Goal: Transaction & Acquisition: Purchase product/service

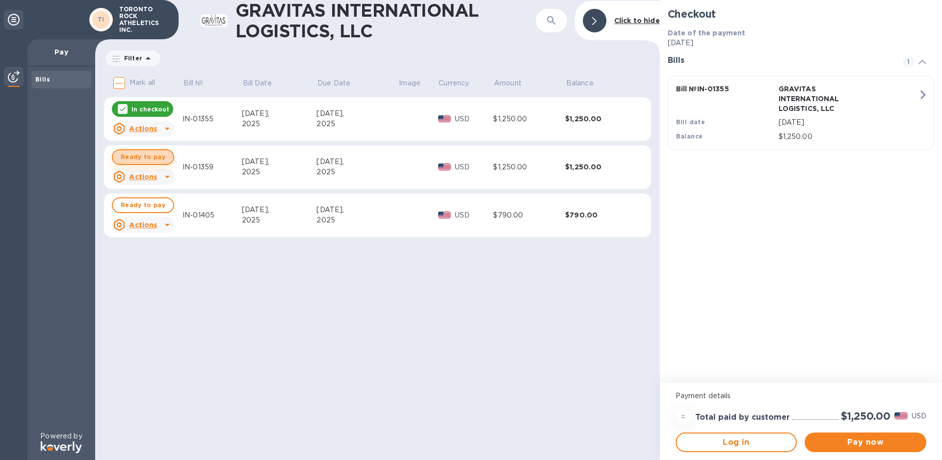
click at [146, 157] on span "Ready to pay" at bounding box center [143, 157] width 45 height 12
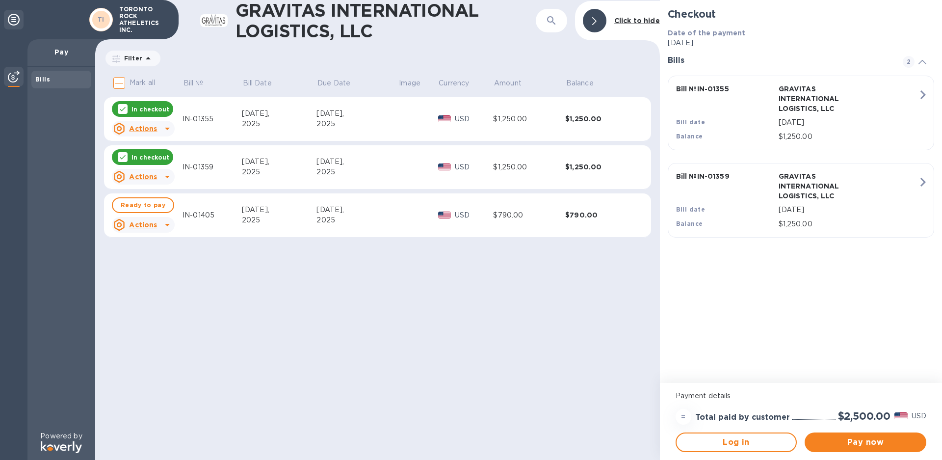
click at [150, 109] on p "In checkout" at bounding box center [151, 109] width 38 height 8
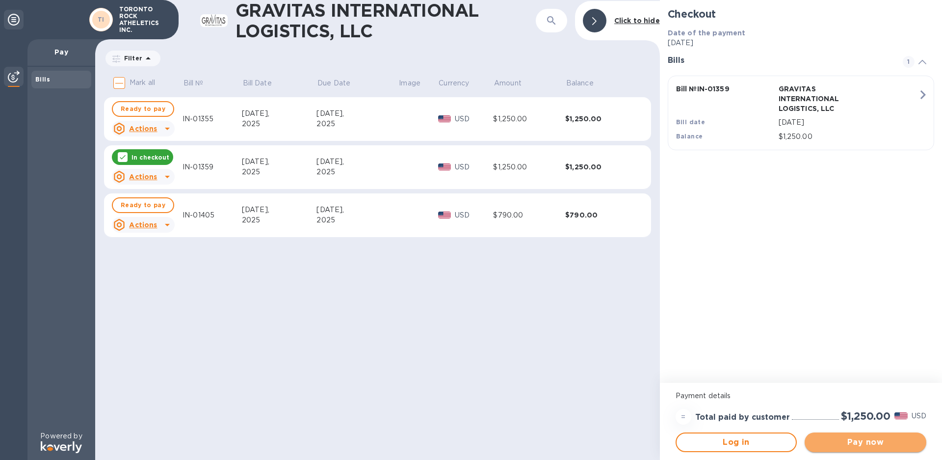
click at [850, 440] on span "Pay now" at bounding box center [866, 442] width 106 height 12
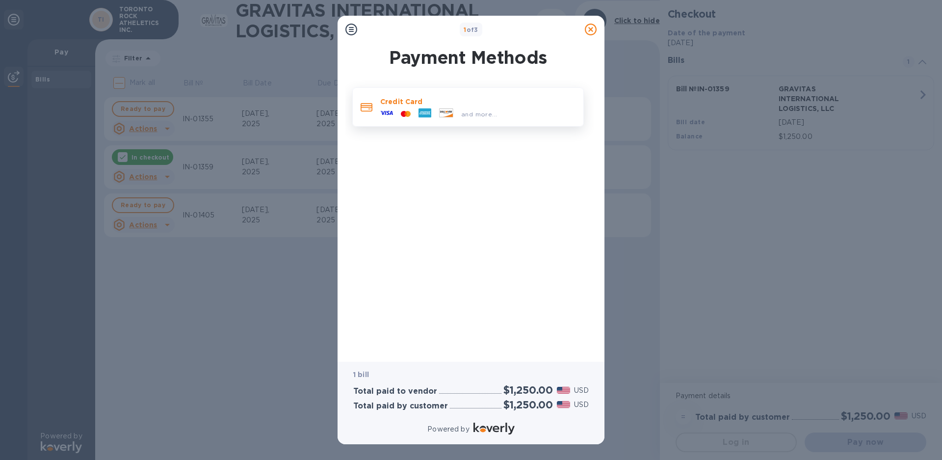
click at [406, 106] on p "Credit Card" at bounding box center [477, 102] width 195 height 10
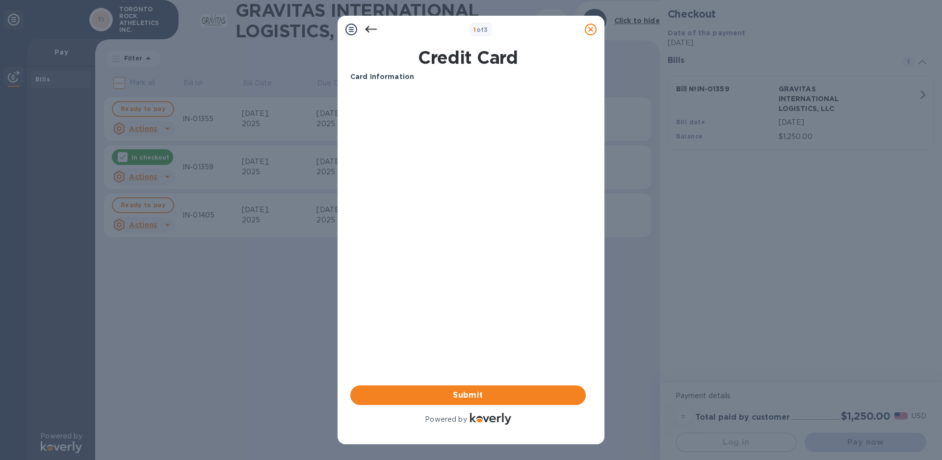
click at [455, 255] on div "Card Information Your browser does not support iframes Submit Powered by" at bounding box center [468, 249] width 236 height 355
click at [370, 74] on b "Card Information" at bounding box center [382, 77] width 64 height 8
click at [470, 392] on span "Submit" at bounding box center [468, 395] width 220 height 12
click at [354, 31] on icon at bounding box center [352, 30] width 12 height 12
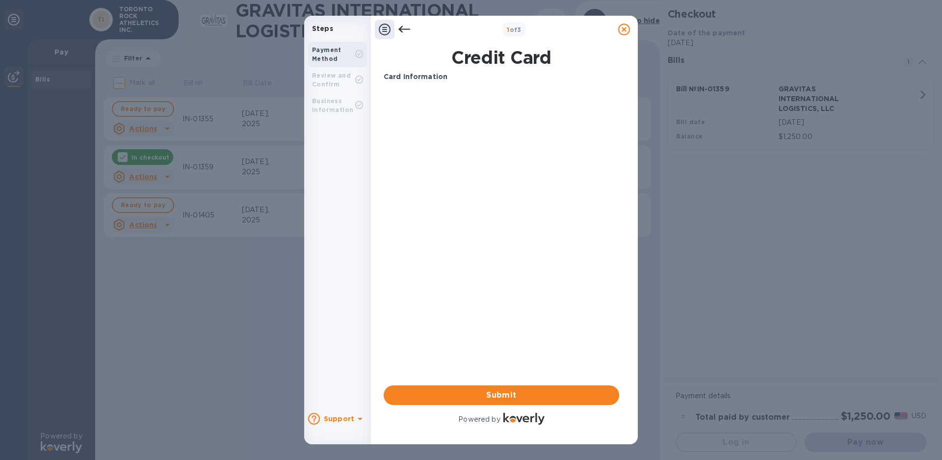
click at [403, 77] on b "Card Information" at bounding box center [416, 77] width 64 height 8
click at [403, 89] on div "Your browser does not support iframes" at bounding box center [501, 127] width 243 height 83
click at [325, 28] on b "Steps" at bounding box center [322, 29] width 21 height 8
click at [374, 30] on div "1 of 3" at bounding box center [504, 29] width 267 height 27
click at [387, 30] on icon at bounding box center [385, 30] width 12 height 12
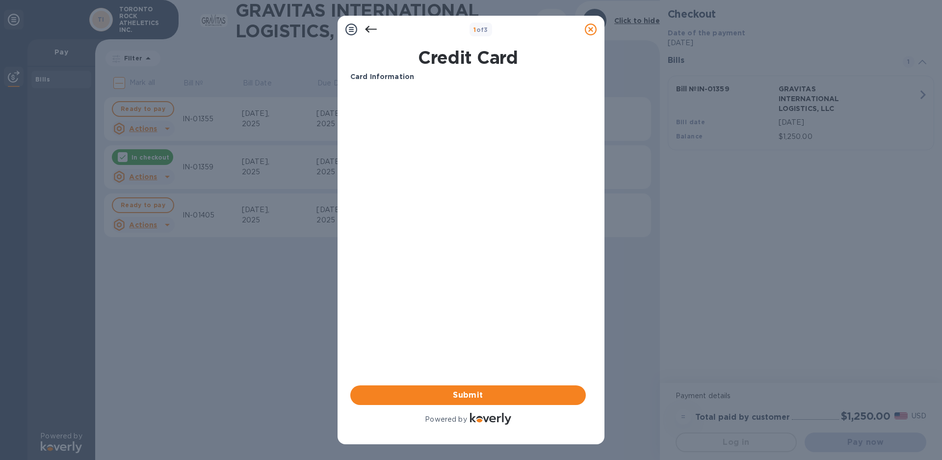
click at [592, 29] on icon at bounding box center [591, 30] width 12 height 12
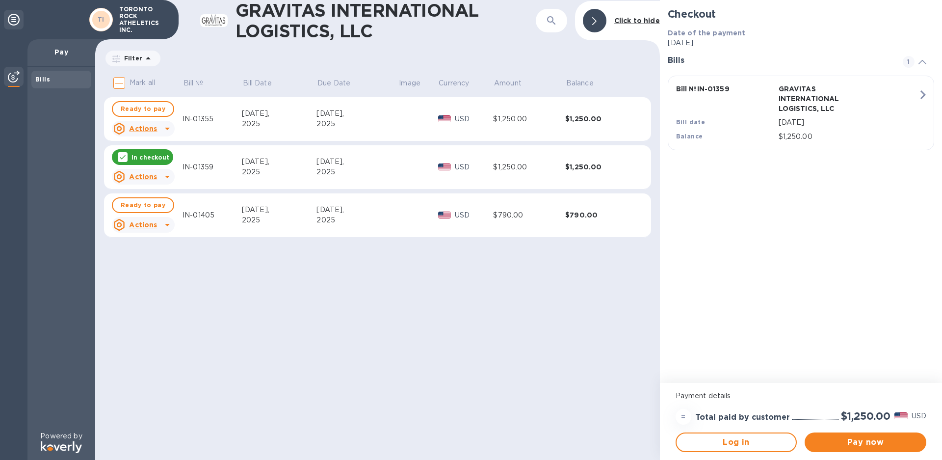
click at [165, 175] on icon at bounding box center [167, 177] width 12 height 12
click at [147, 215] on b "Open bill" at bounding box center [155, 217] width 33 height 8
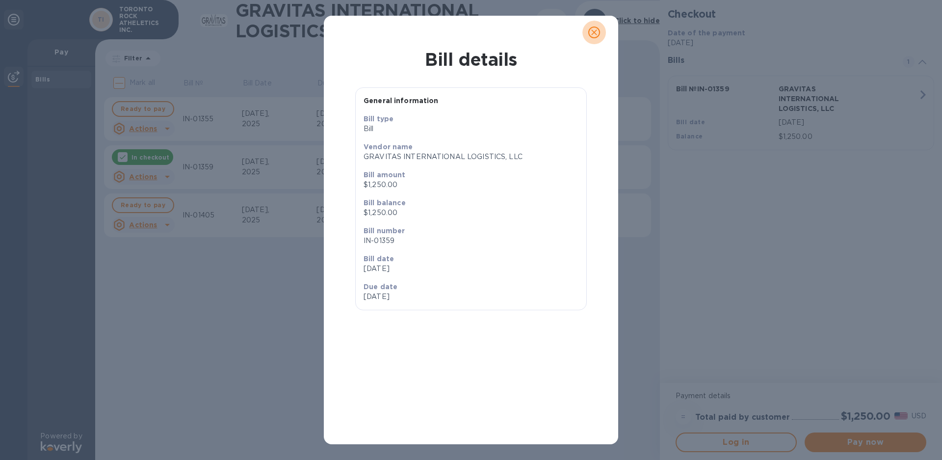
click at [592, 32] on icon "close" at bounding box center [594, 32] width 10 height 10
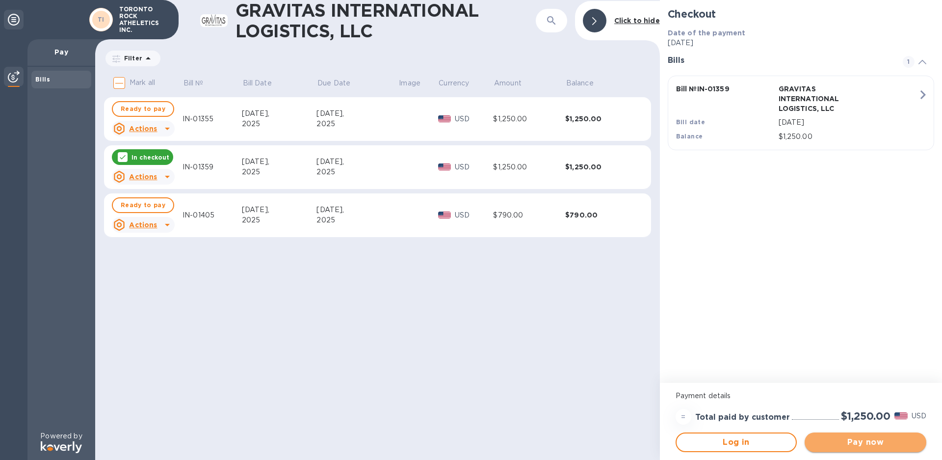
click at [878, 442] on span "Pay now" at bounding box center [866, 442] width 106 height 12
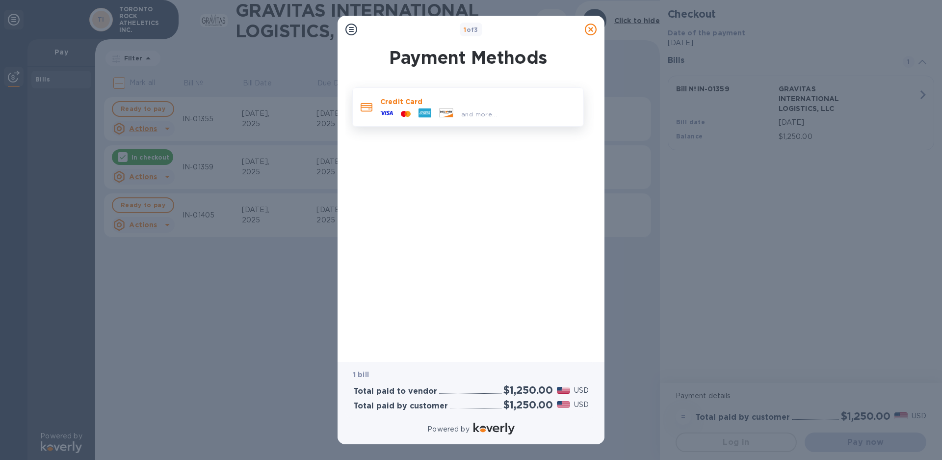
click at [407, 113] on icon at bounding box center [405, 113] width 2 height 4
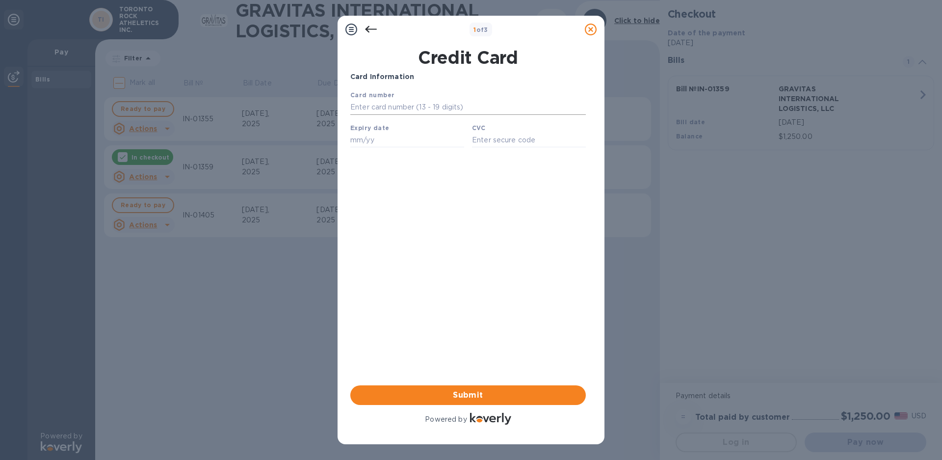
click at [383, 108] on input "text" at bounding box center [468, 107] width 236 height 15
type input "4516 0700 1678 1553"
click at [372, 147] on input "text" at bounding box center [407, 140] width 114 height 15
type input "11/26"
type input "878"
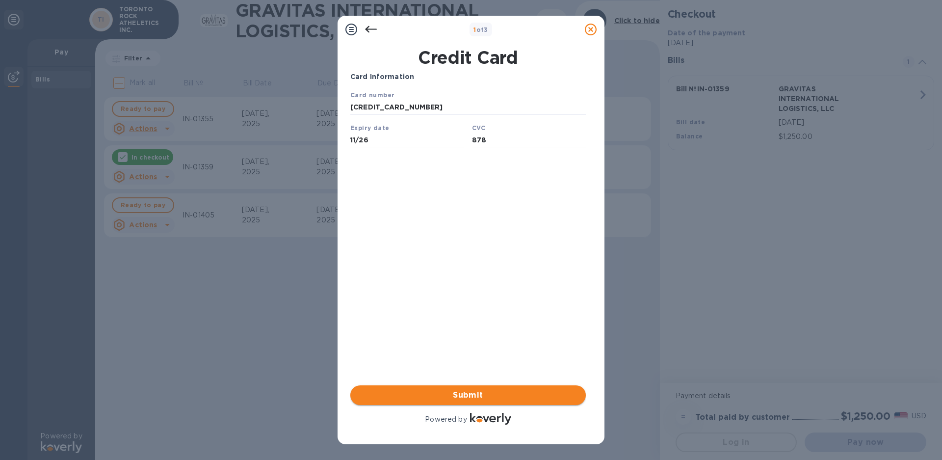
click at [481, 392] on span "Submit" at bounding box center [468, 395] width 220 height 12
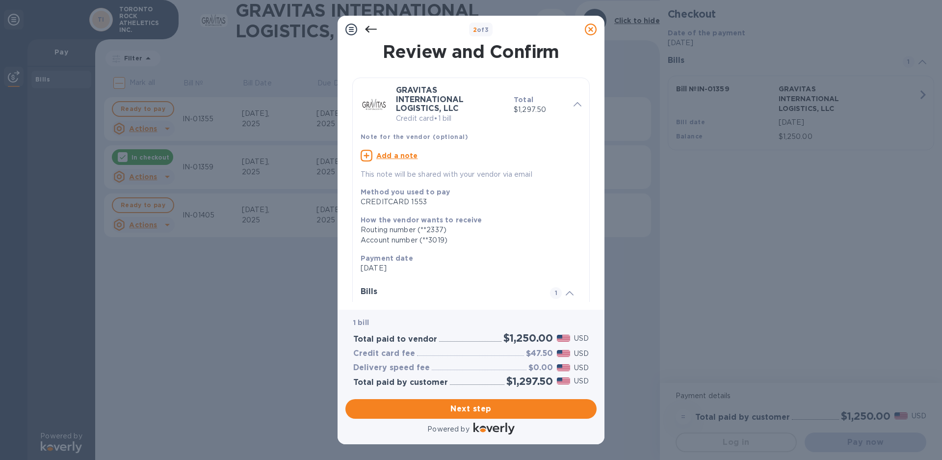
click at [405, 156] on u "Add a note" at bounding box center [397, 156] width 42 height 8
click at [424, 155] on textarea at bounding box center [463, 157] width 205 height 8
type textarea "INV.01359"
click at [471, 405] on span "Next step" at bounding box center [471, 409] width 236 height 12
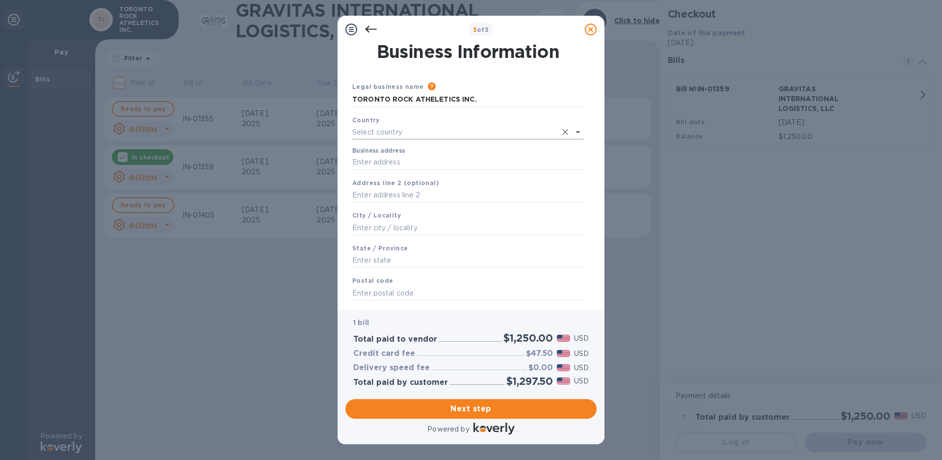
click at [373, 133] on input "text" at bounding box center [454, 132] width 204 height 14
click at [384, 168] on p "Canada" at bounding box center [468, 169] width 216 height 10
type input "Canada"
click at [382, 159] on input "Business address" at bounding box center [468, 160] width 232 height 15
type input "1132 Invicta Drive"
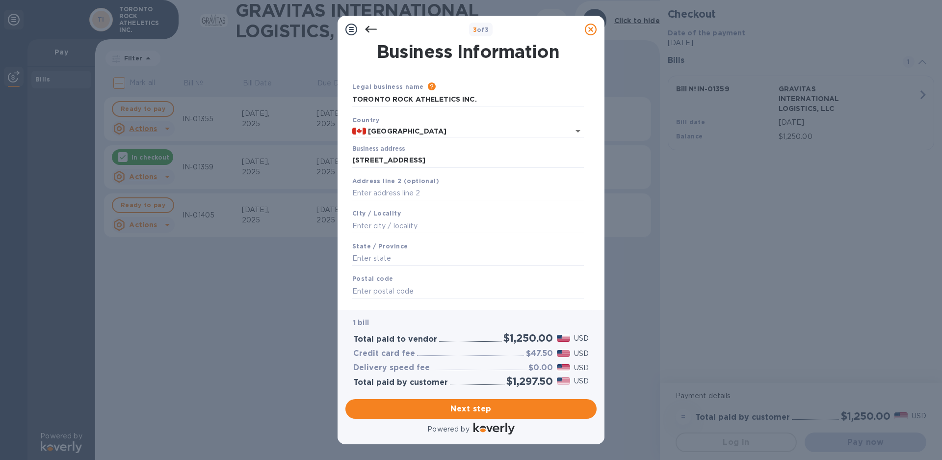
type input "Oakville"
type input "ON"
type input "L6H 6G1"
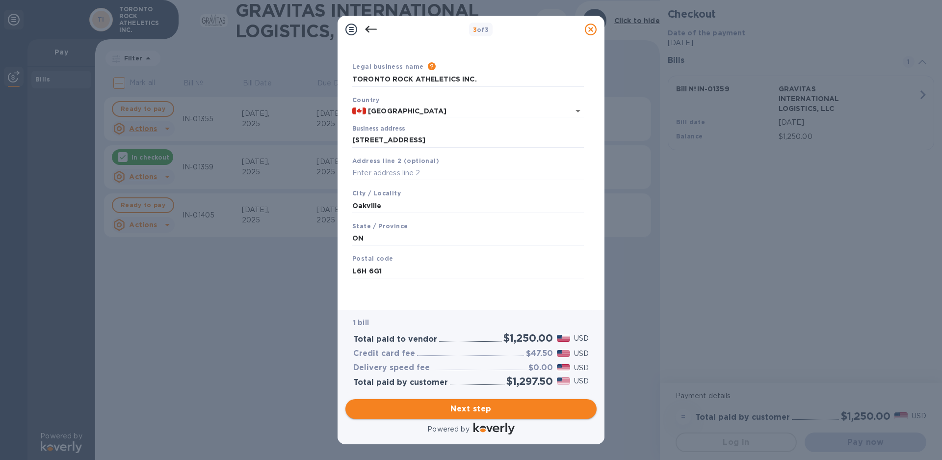
click at [481, 406] on span "Next step" at bounding box center [471, 409] width 236 height 12
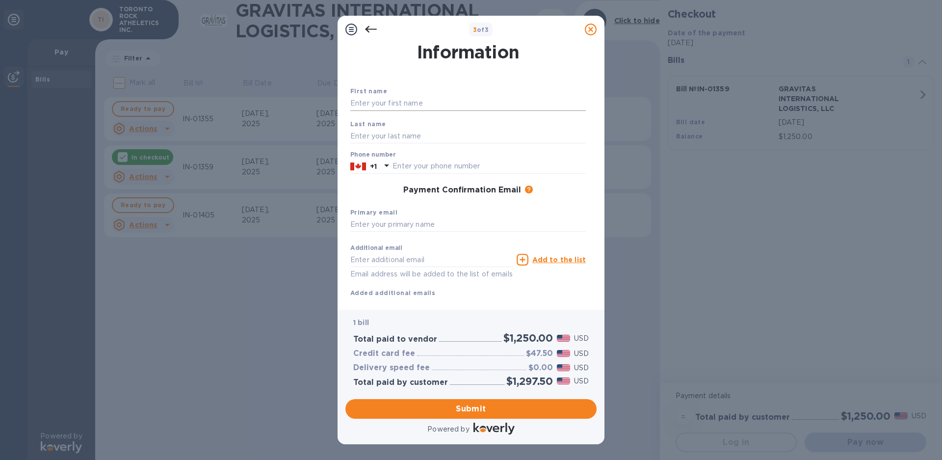
click at [390, 105] on input "text" at bounding box center [468, 103] width 236 height 15
type input "MIKE"
type input "HASEN"
type input "4162540959"
click at [422, 222] on input "text" at bounding box center [468, 224] width 236 height 15
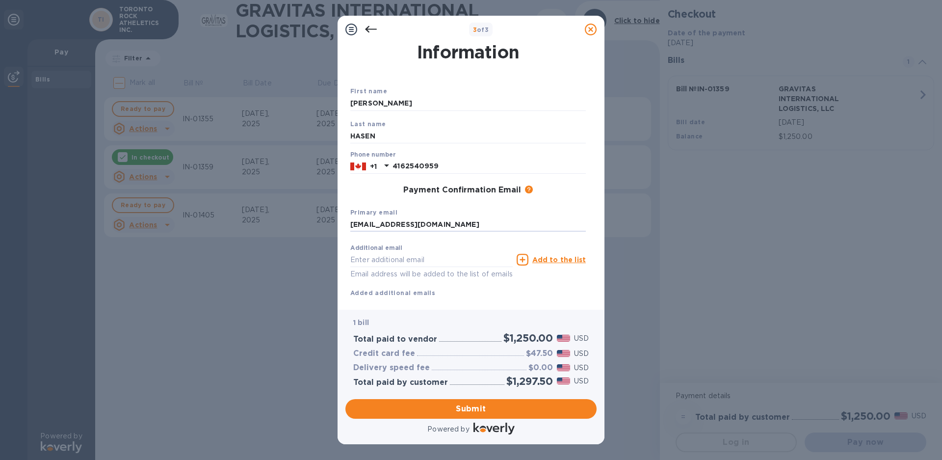
scroll to position [43, 0]
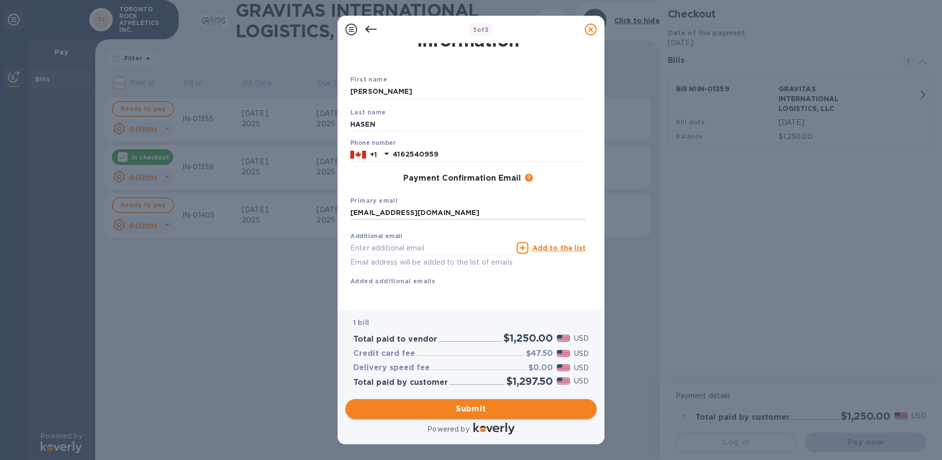
type input "mhasen@torontorock.com"
click at [464, 407] on span "Submit" at bounding box center [471, 409] width 236 height 12
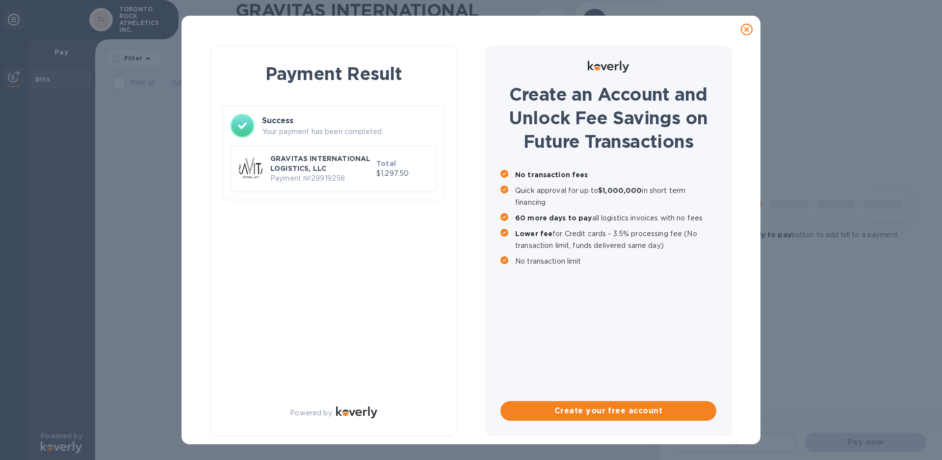
scroll to position [0, 0]
click at [746, 28] on icon at bounding box center [747, 30] width 12 height 12
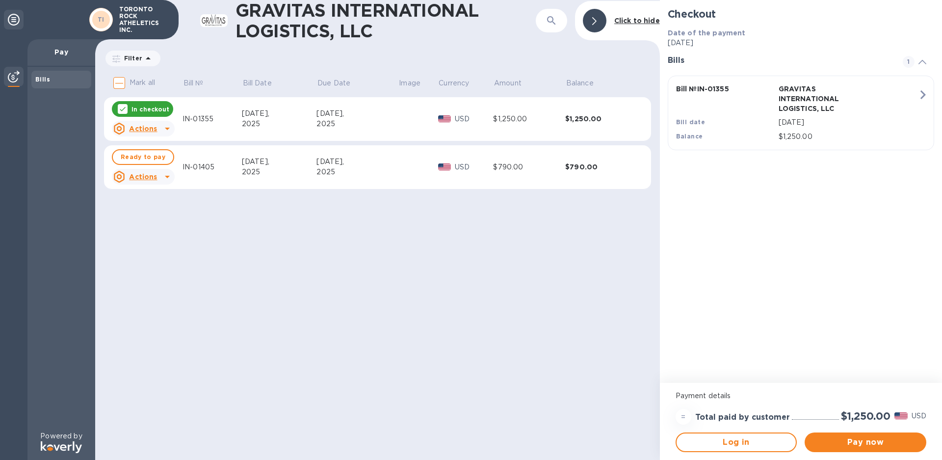
click at [165, 129] on icon at bounding box center [167, 129] width 12 height 12
click at [14, 22] on div at bounding box center [471, 230] width 942 height 460
click at [14, 22] on icon at bounding box center [14, 20] width 12 height 12
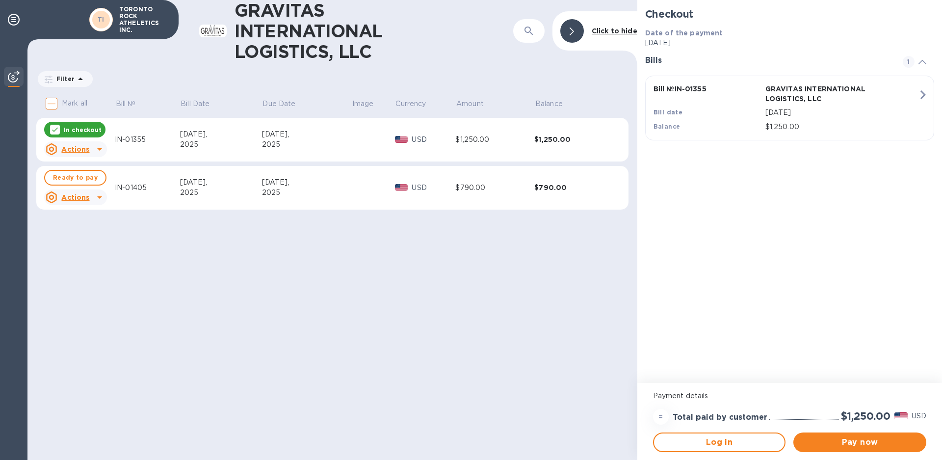
click at [14, 22] on icon at bounding box center [14, 20] width 12 height 12
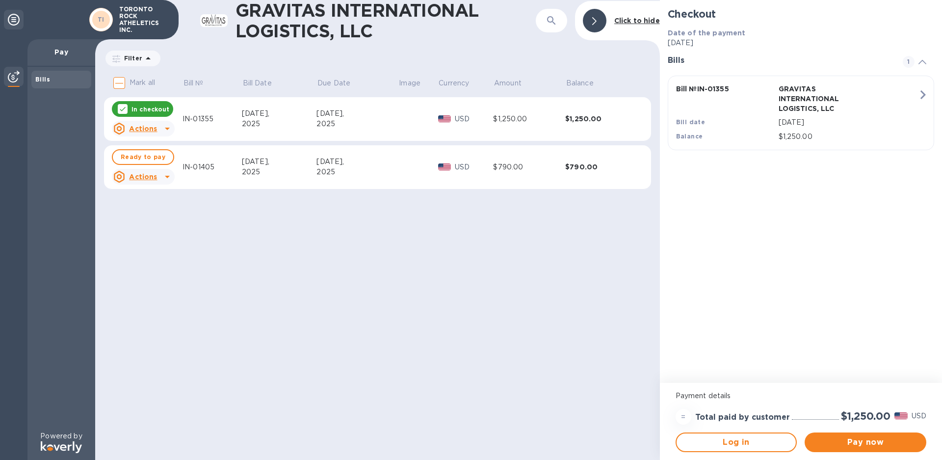
click at [42, 81] on b "Bills" at bounding box center [42, 79] width 15 height 7
click at [60, 54] on p "Pay" at bounding box center [61, 52] width 52 height 10
click at [924, 60] on icon at bounding box center [923, 62] width 8 height 4
click at [593, 20] on div at bounding box center [595, 21] width 24 height 24
